Goal: Information Seeking & Learning: Learn about a topic

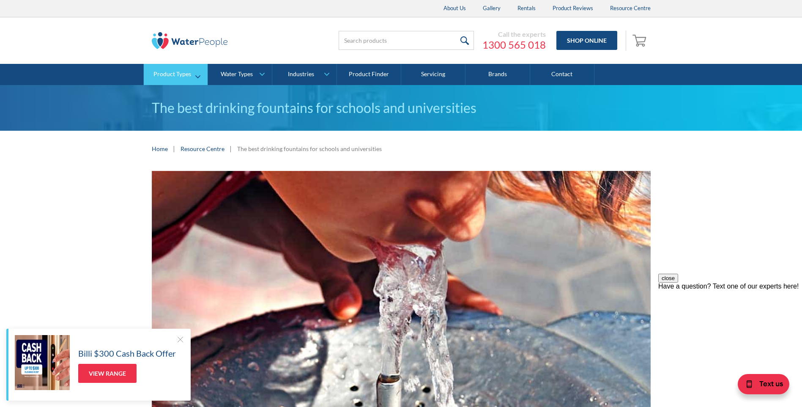
drag, startPoint x: 164, startPoint y: 73, endPoint x: 156, endPoint y: 72, distance: 8.5
click at [156, 72] on div "Product Types" at bounding box center [172, 74] width 38 height 7
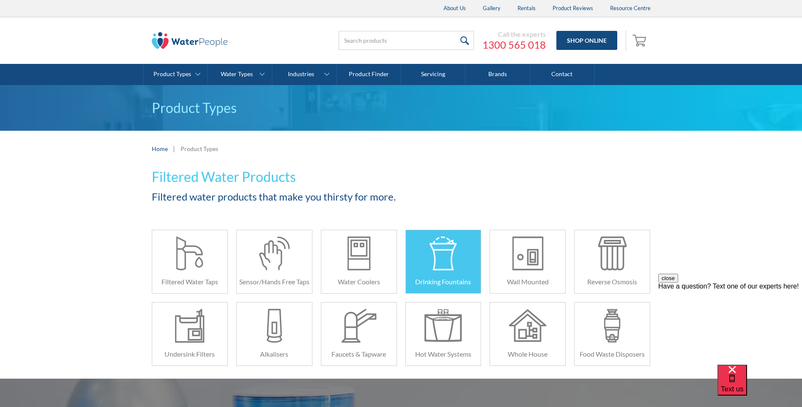
click at [446, 252] on div at bounding box center [443, 253] width 38 height 34
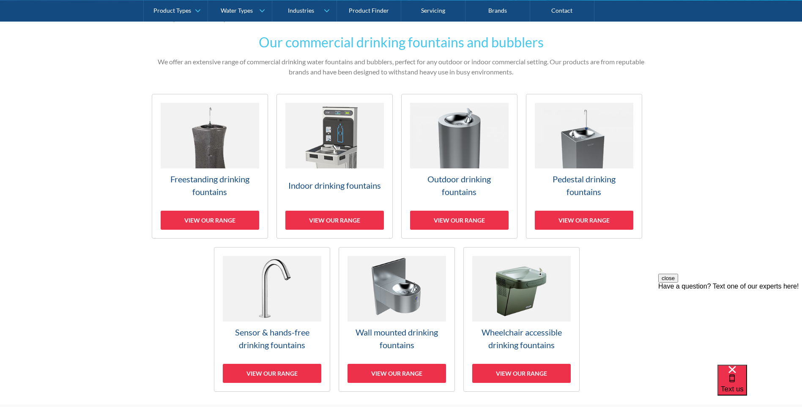
scroll to position [169, 0]
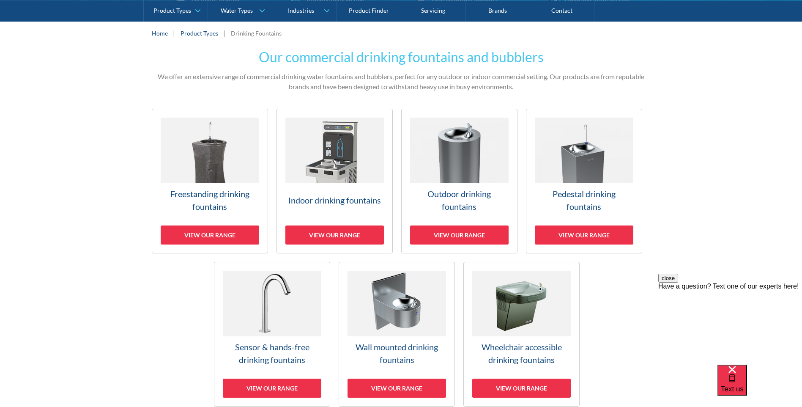
click at [603, 195] on h3 "Pedestal drinking fountains" at bounding box center [584, 199] width 98 height 25
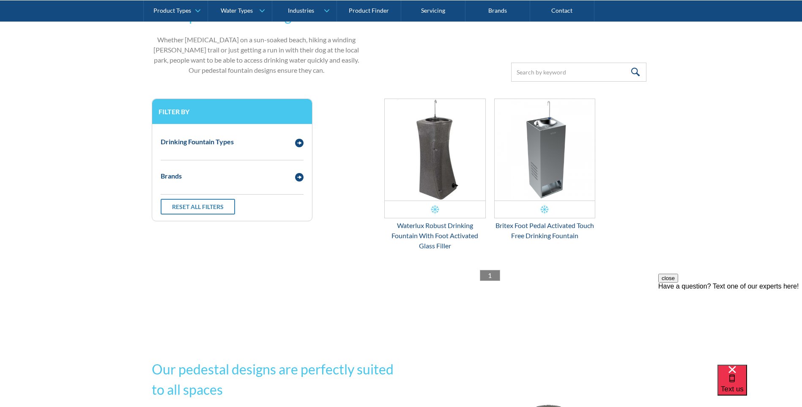
scroll to position [205, 0]
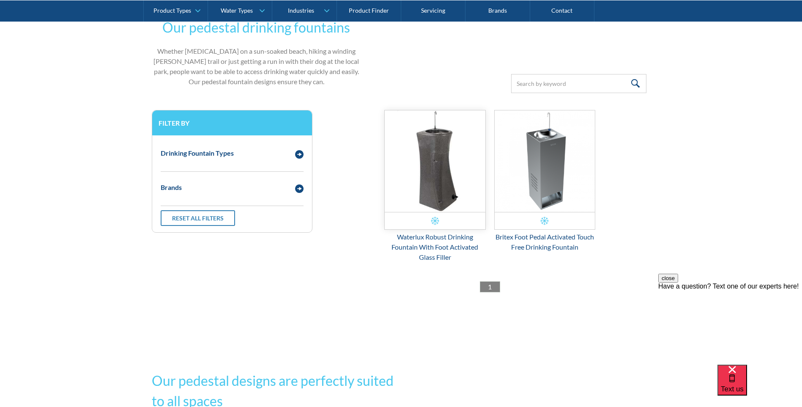
click at [445, 195] on img "Email Form 3" at bounding box center [435, 160] width 101 height 101
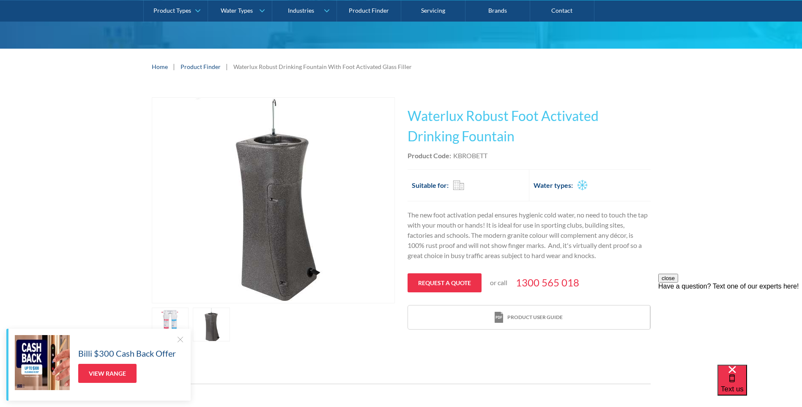
scroll to position [127, 0]
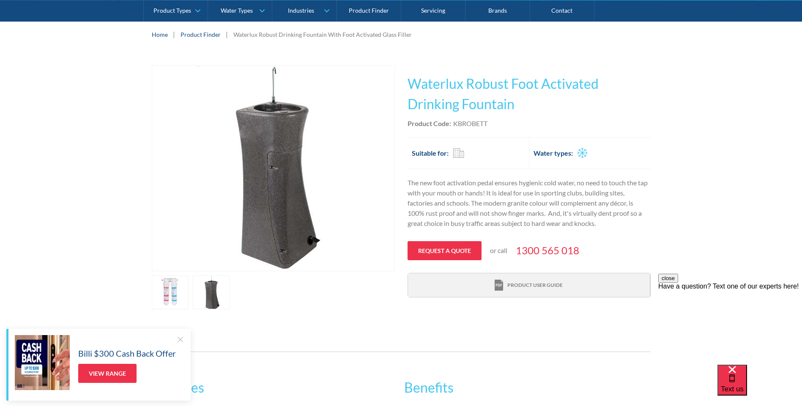
click at [515, 284] on div "Product user guide" at bounding box center [534, 285] width 55 height 8
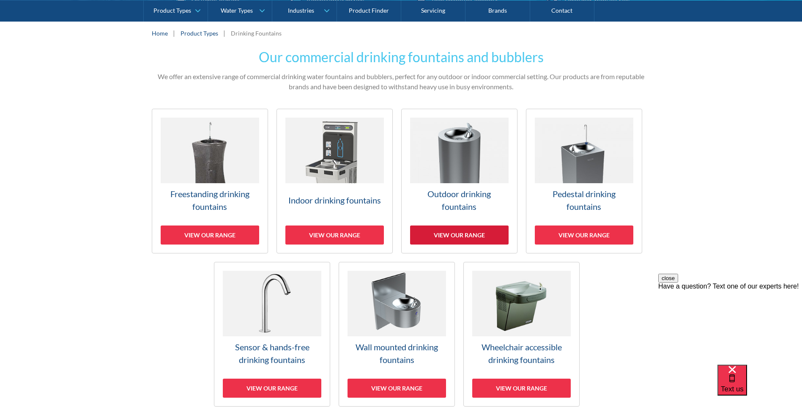
click at [460, 231] on div "View our range" at bounding box center [459, 234] width 98 height 19
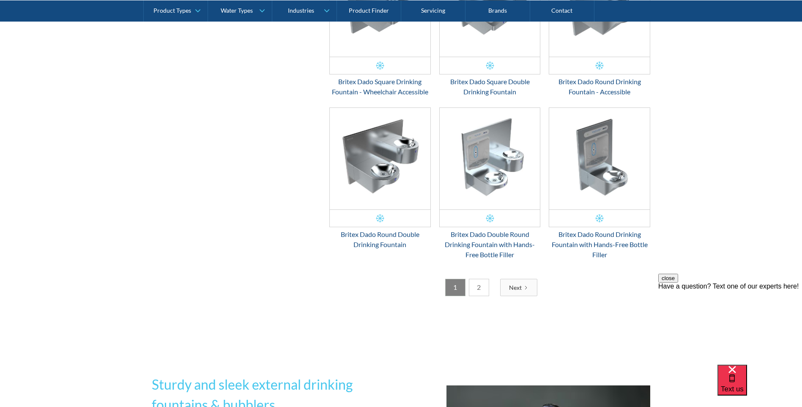
scroll to position [1380, 0]
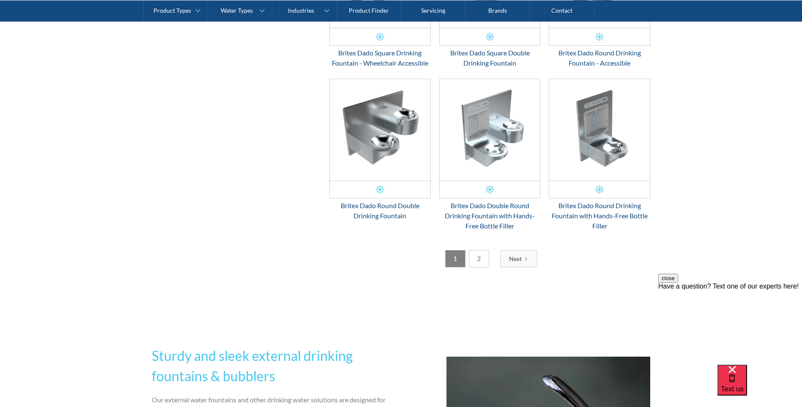
click at [516, 258] on div "Next" at bounding box center [515, 258] width 13 height 9
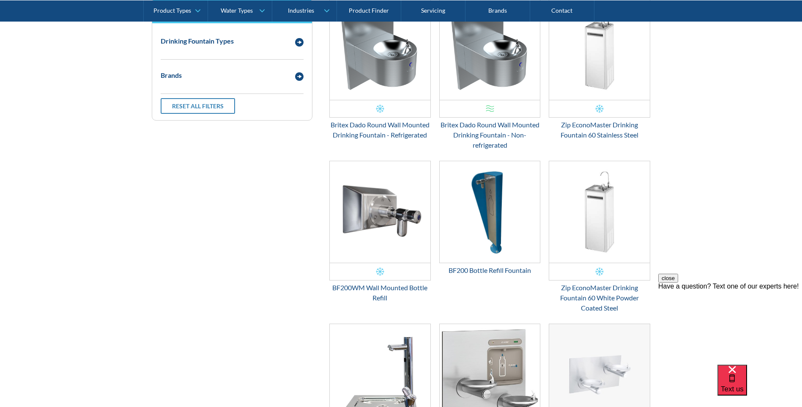
scroll to position [355, 0]
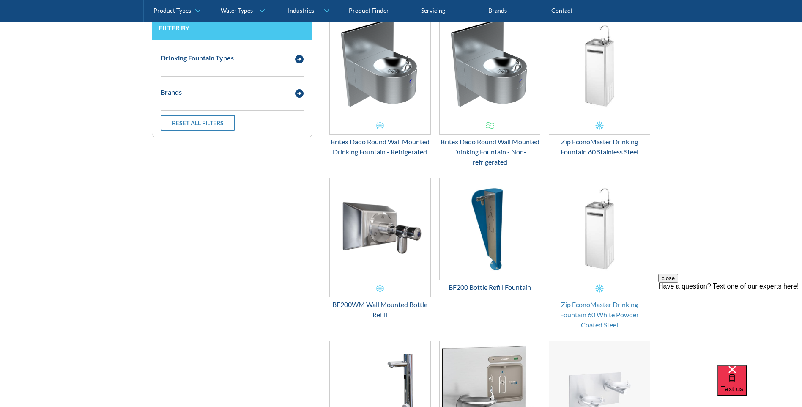
click at [599, 310] on div "Zip EconoMaster Drinking Fountain 60 White Powder Coated Steel" at bounding box center [598, 314] width 101 height 30
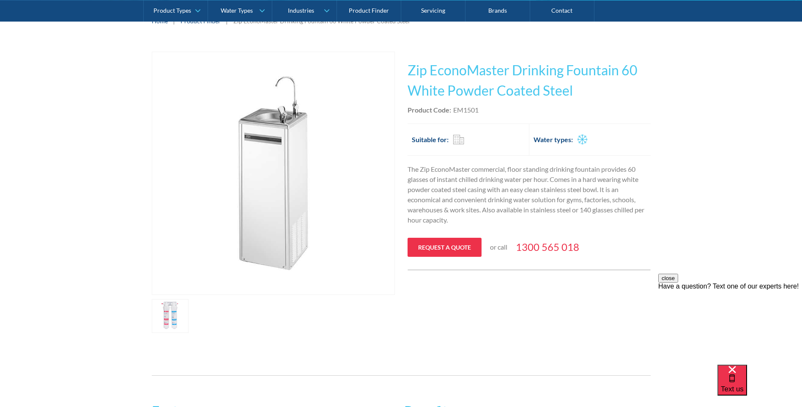
scroll to position [85, 0]
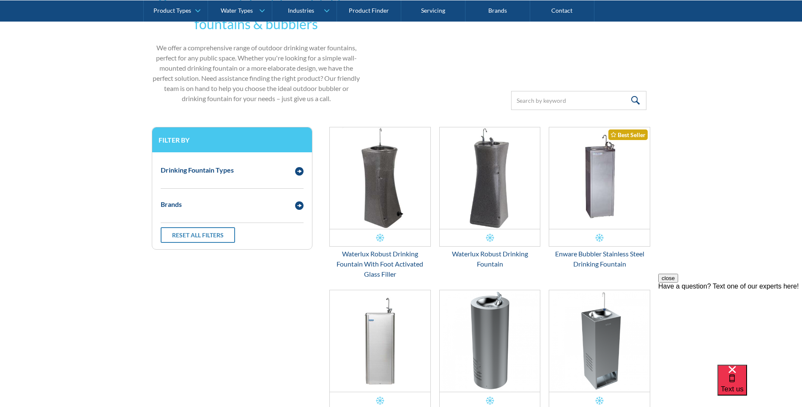
scroll to position [229, 0]
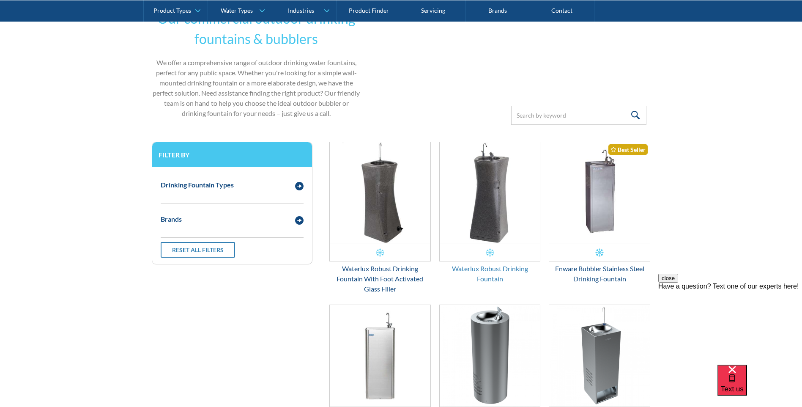
click at [510, 267] on div "Waterlux Robust Drinking Fountain" at bounding box center [489, 273] width 101 height 20
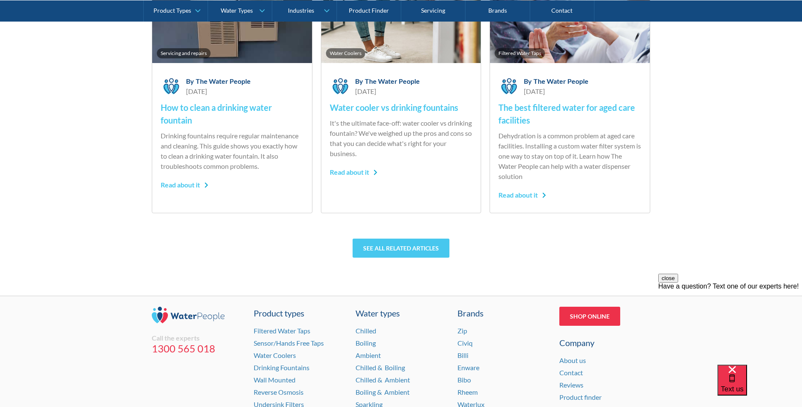
scroll to position [1763, 0]
